Goal: Information Seeking & Learning: Learn about a topic

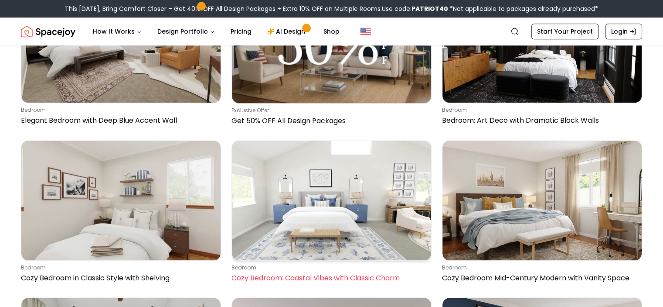
drag, startPoint x: 0, startPoint y: 0, endPoint x: 317, endPoint y: 179, distance: 363.8
click at [317, 179] on img at bounding box center [331, 199] width 199 height 119
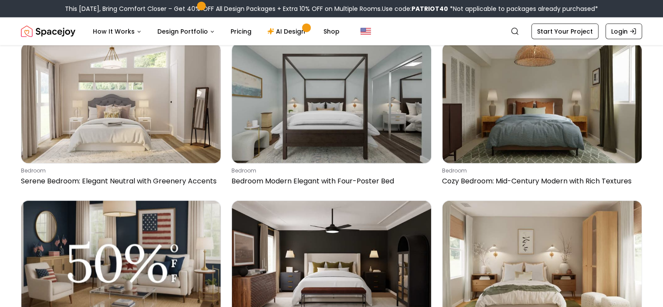
scroll to position [2128, 0]
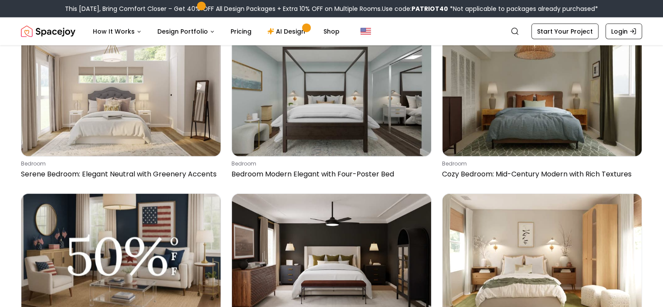
click at [522, 235] on img at bounding box center [542, 253] width 199 height 119
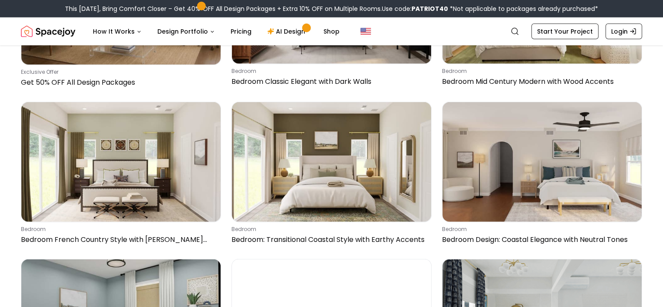
scroll to position [2383, 0]
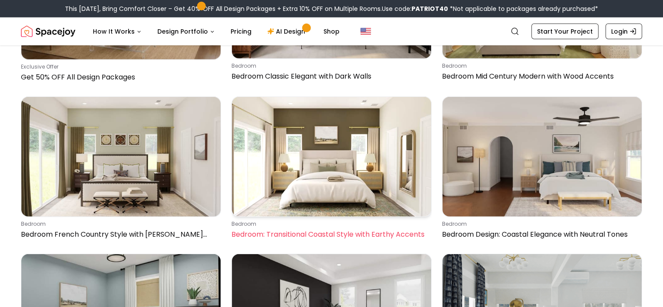
click at [380, 155] on img at bounding box center [331, 156] width 199 height 119
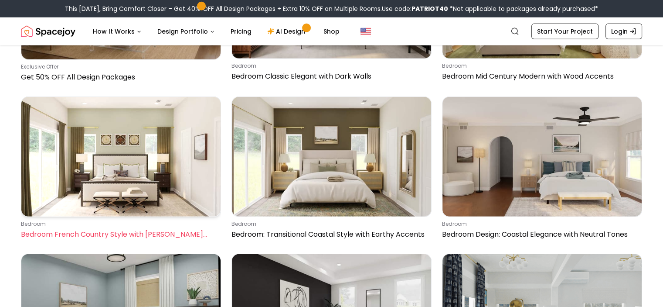
click at [134, 143] on img at bounding box center [120, 156] width 199 height 119
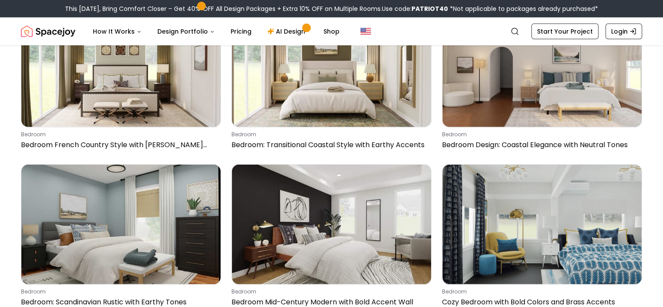
scroll to position [2566, 0]
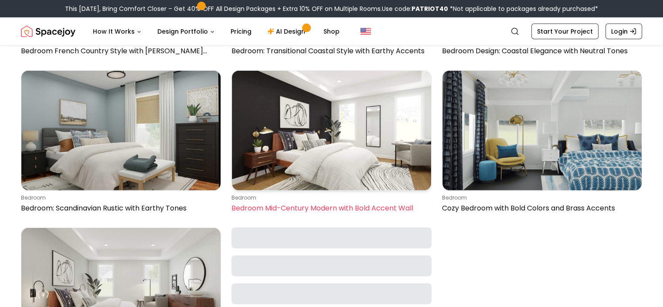
click at [305, 122] on img at bounding box center [331, 130] width 199 height 119
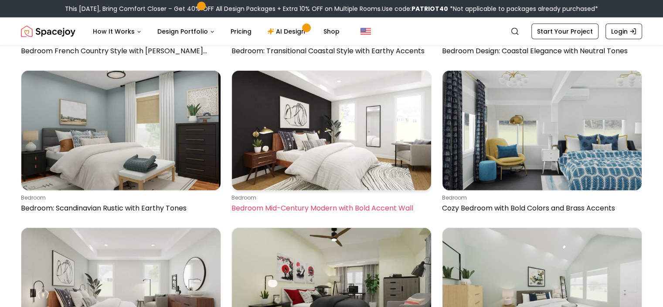
click at [334, 122] on img at bounding box center [331, 130] width 199 height 119
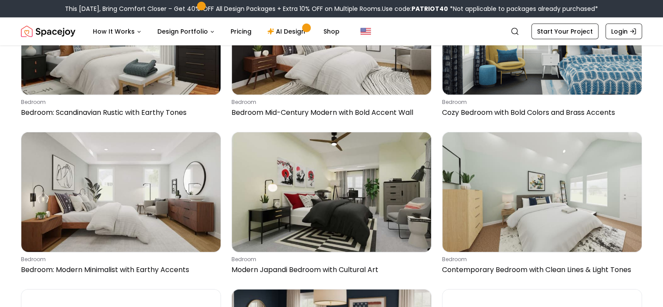
scroll to position [2680, 0]
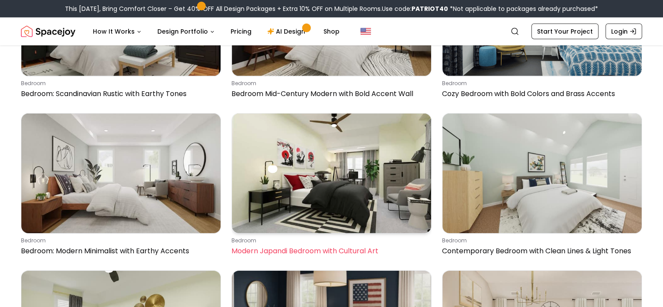
click at [302, 158] on img at bounding box center [331, 172] width 199 height 119
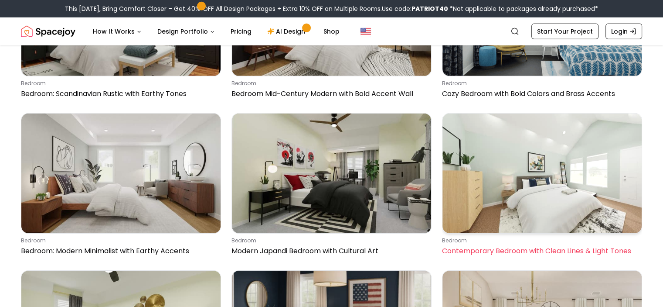
click at [565, 167] on img at bounding box center [542, 172] width 199 height 119
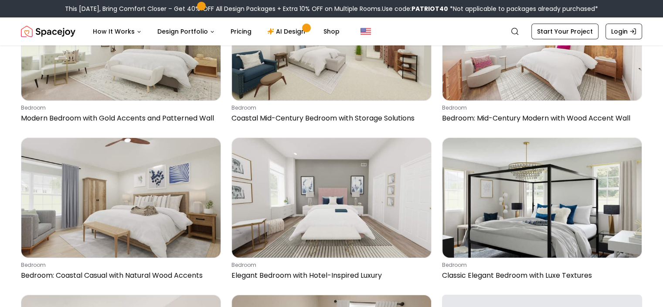
scroll to position [3216, 0]
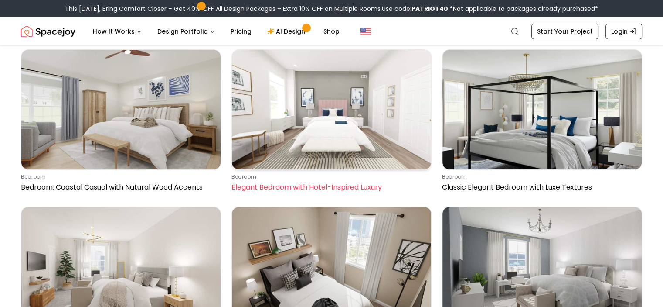
click at [334, 104] on img at bounding box center [331, 109] width 199 height 119
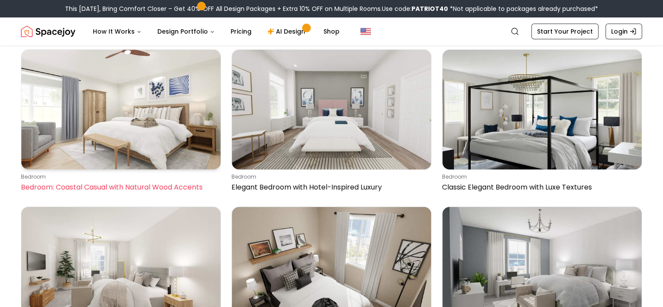
click at [150, 109] on img at bounding box center [120, 109] width 199 height 119
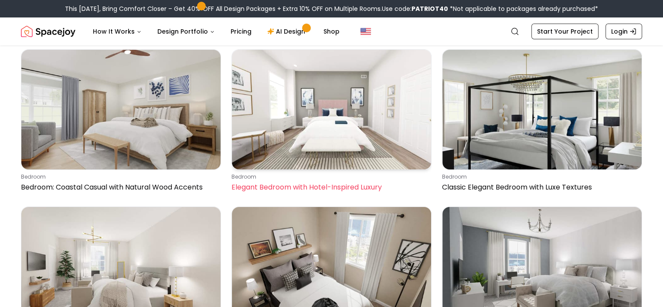
click at [355, 115] on img at bounding box center [331, 109] width 199 height 119
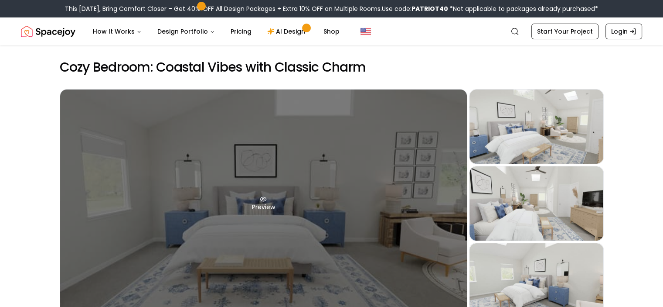
click at [263, 225] on div "Preview" at bounding box center [263, 203] width 407 height 228
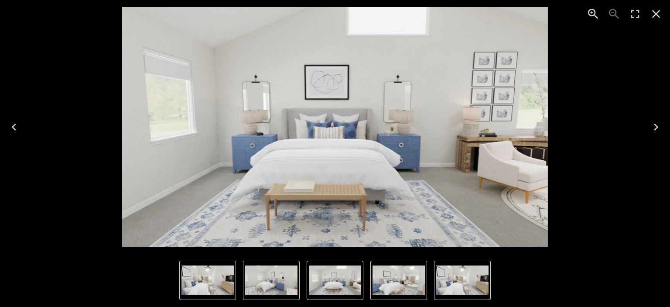
click at [656, 127] on icon "Next" at bounding box center [656, 126] width 4 height 7
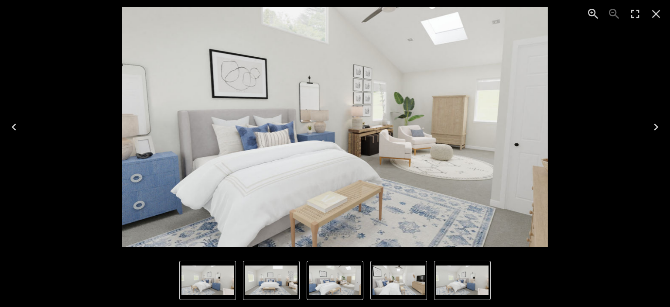
click at [656, 127] on icon "Next" at bounding box center [656, 126] width 4 height 7
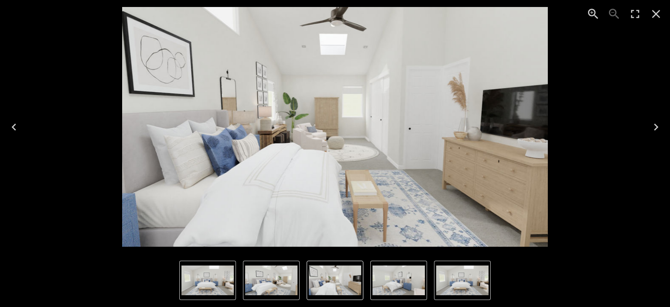
click at [656, 127] on icon "Next" at bounding box center [656, 126] width 4 height 7
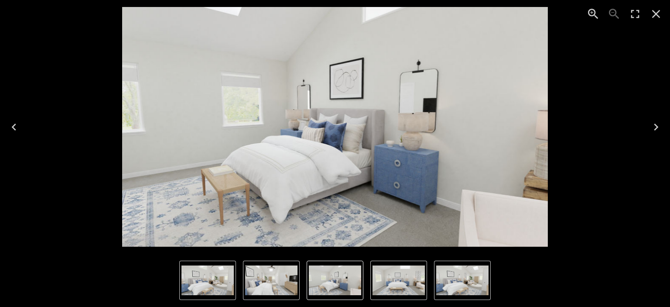
click at [656, 127] on icon "Next" at bounding box center [656, 126] width 4 height 7
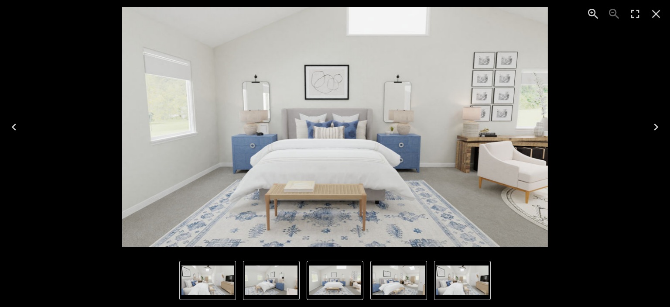
click at [656, 127] on icon "Next" at bounding box center [656, 126] width 4 height 7
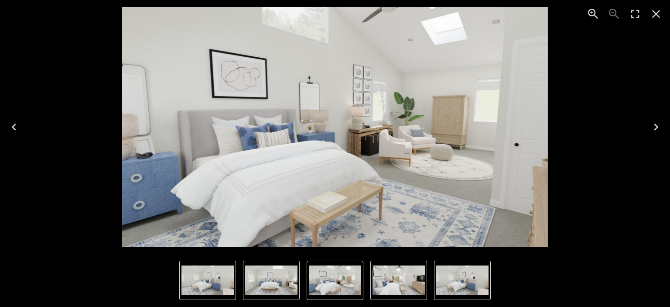
click at [656, 127] on icon "Next" at bounding box center [656, 126] width 4 height 7
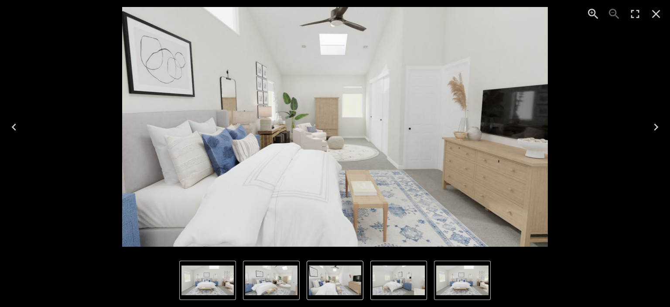
click at [656, 127] on icon "Next" at bounding box center [656, 126] width 4 height 7
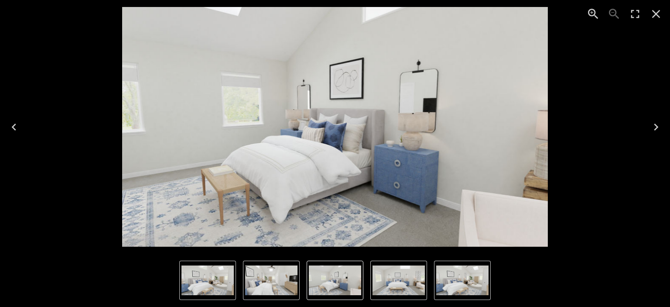
click at [656, 127] on icon "Next" at bounding box center [656, 126] width 4 height 7
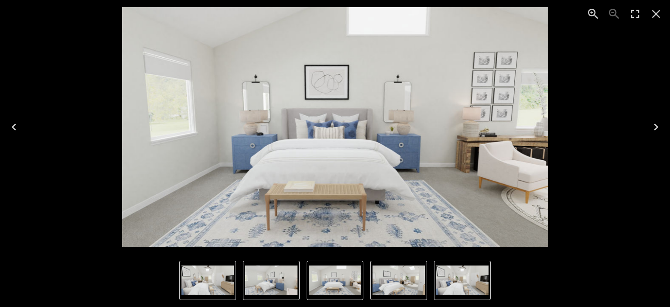
click at [652, 11] on icon "Close" at bounding box center [656, 14] width 14 height 14
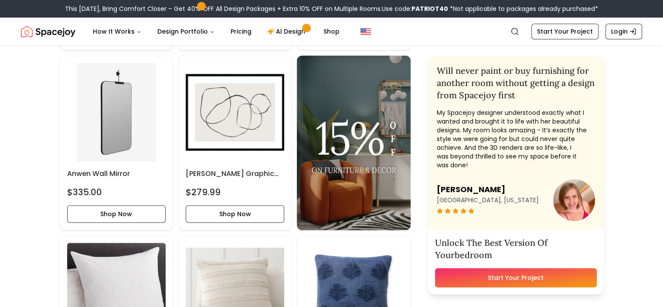
scroll to position [768, 0]
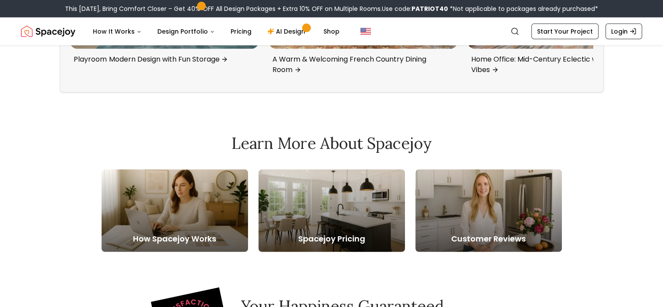
scroll to position [2533, 0]
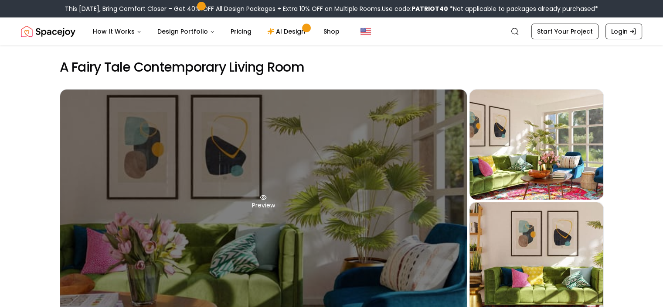
click at [235, 200] on div "Preview" at bounding box center [263, 201] width 407 height 224
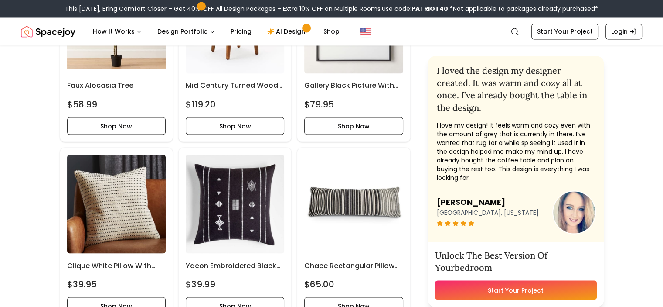
scroll to position [1594, 0]
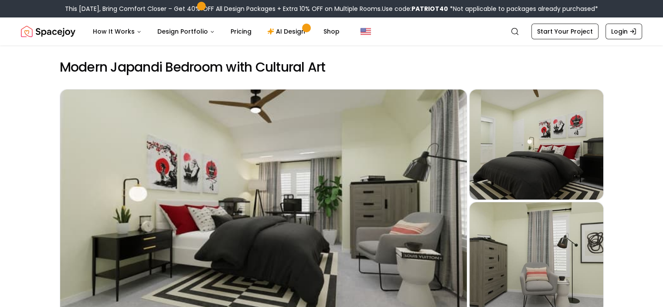
click at [256, 205] on div "Preview" at bounding box center [263, 201] width 407 height 224
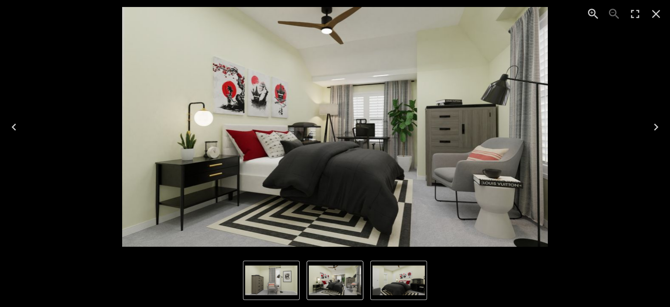
click at [653, 126] on icon "Next" at bounding box center [656, 127] width 14 height 14
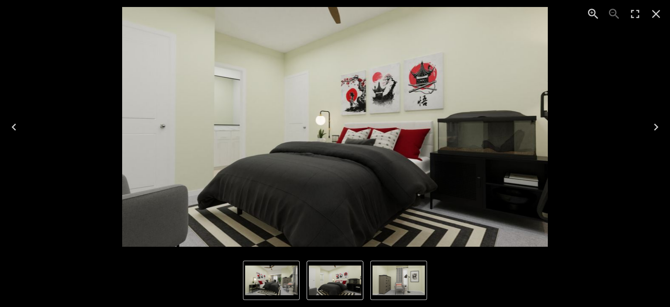
click at [653, 126] on icon "Next" at bounding box center [656, 127] width 14 height 14
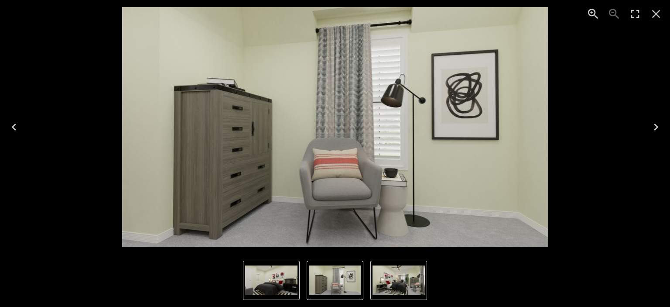
click at [653, 126] on icon "Next" at bounding box center [656, 127] width 14 height 14
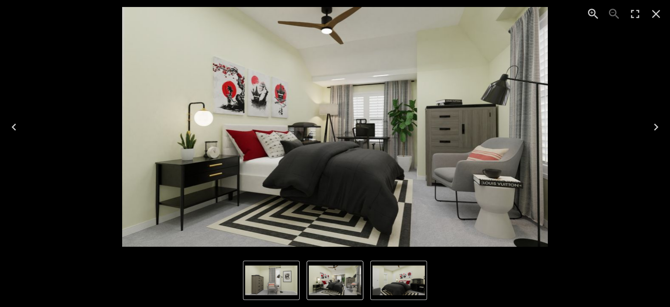
click at [653, 126] on icon "Next" at bounding box center [656, 127] width 14 height 14
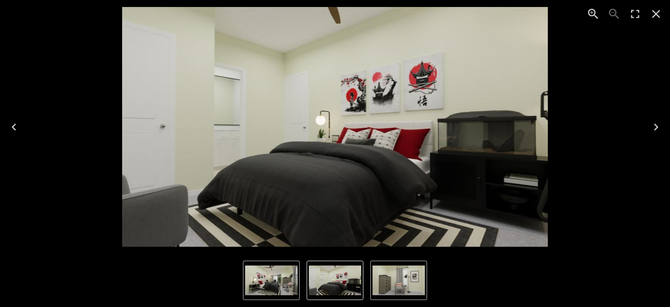
click at [653, 126] on icon "Next" at bounding box center [656, 127] width 14 height 14
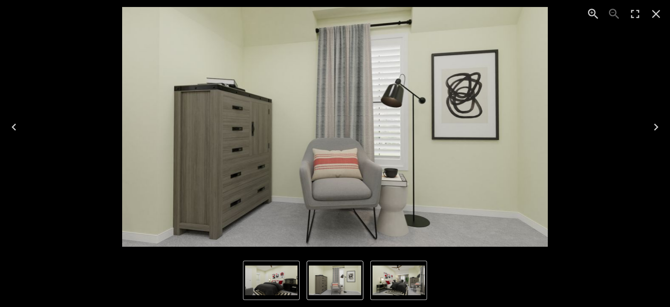
click at [653, 126] on icon "Next" at bounding box center [656, 127] width 14 height 14
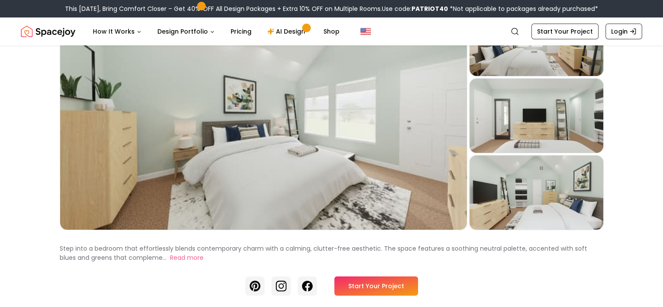
scroll to position [109, 0]
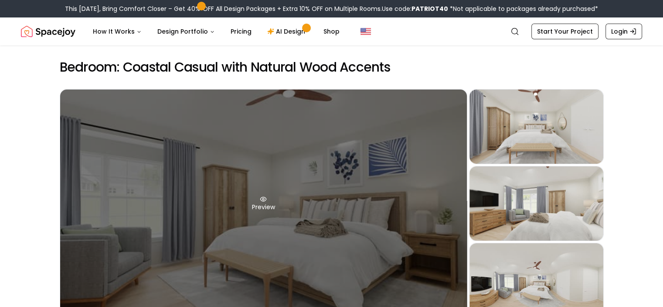
click at [290, 157] on div "Preview" at bounding box center [263, 203] width 407 height 228
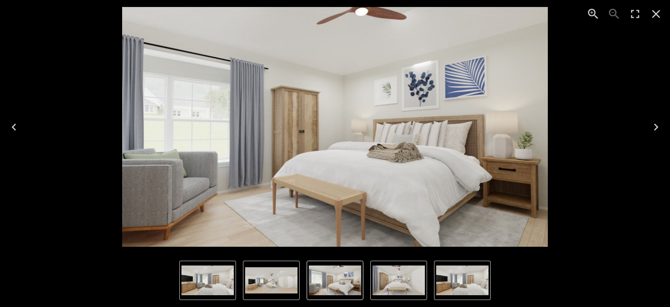
click at [654, 127] on icon "Next" at bounding box center [656, 127] width 14 height 14
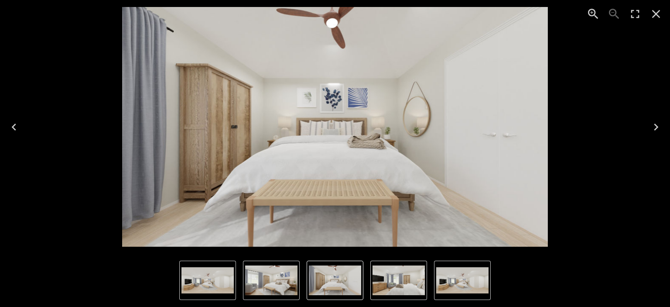
click at [654, 127] on icon "Next" at bounding box center [656, 127] width 14 height 14
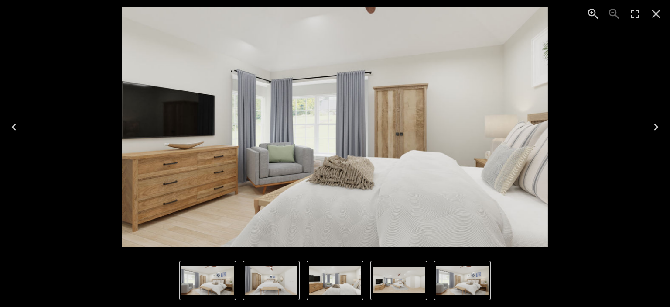
click at [654, 127] on icon "Next" at bounding box center [656, 127] width 14 height 14
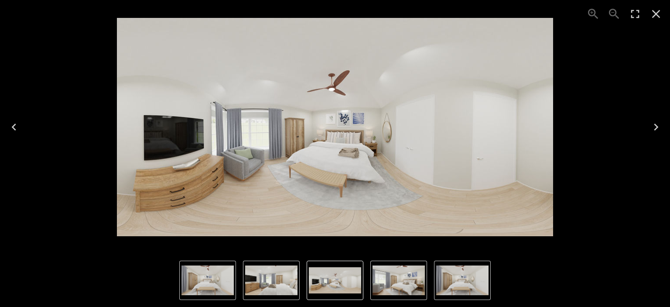
click at [654, 127] on icon "Next" at bounding box center [656, 127] width 14 height 14
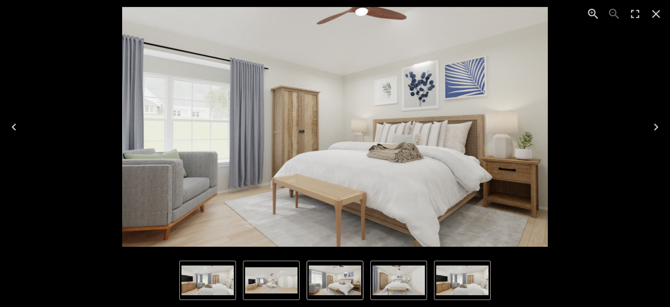
click at [469, 90] on img "1 of 4" at bounding box center [334, 126] width 425 height 239
click at [654, 127] on icon "Next" at bounding box center [656, 127] width 14 height 14
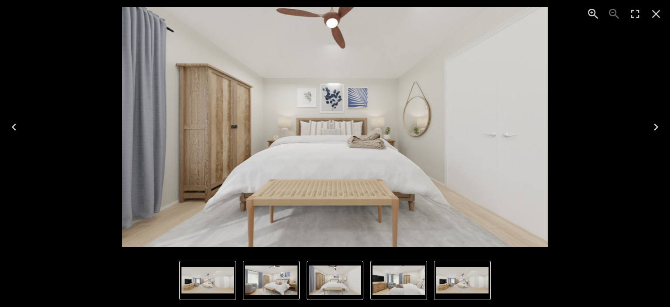
click at [15, 128] on icon "Previous" at bounding box center [14, 127] width 14 height 14
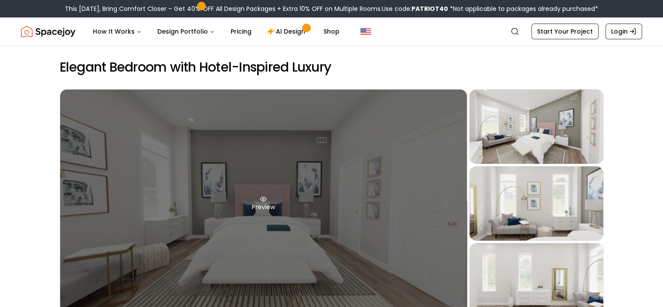
click at [260, 209] on div "Preview" at bounding box center [263, 203] width 407 height 228
